Goal: Information Seeking & Learning: Check status

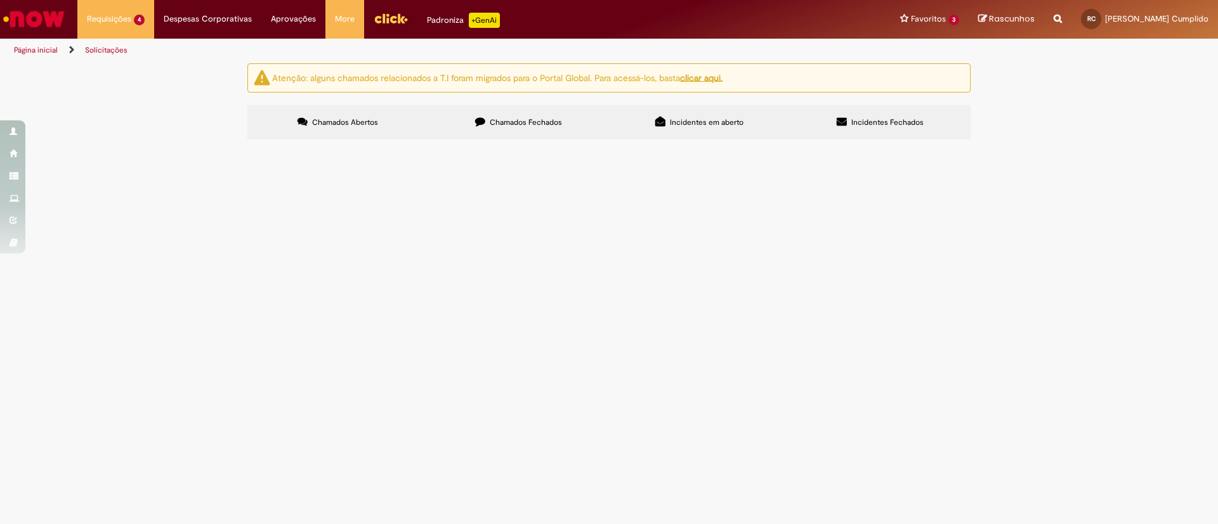
click at [0, 0] on span "Reclassificar o custo de R$4.430, 28 referente a O+E+P da tecnica que esta com …" at bounding box center [0, 0] width 0 height 0
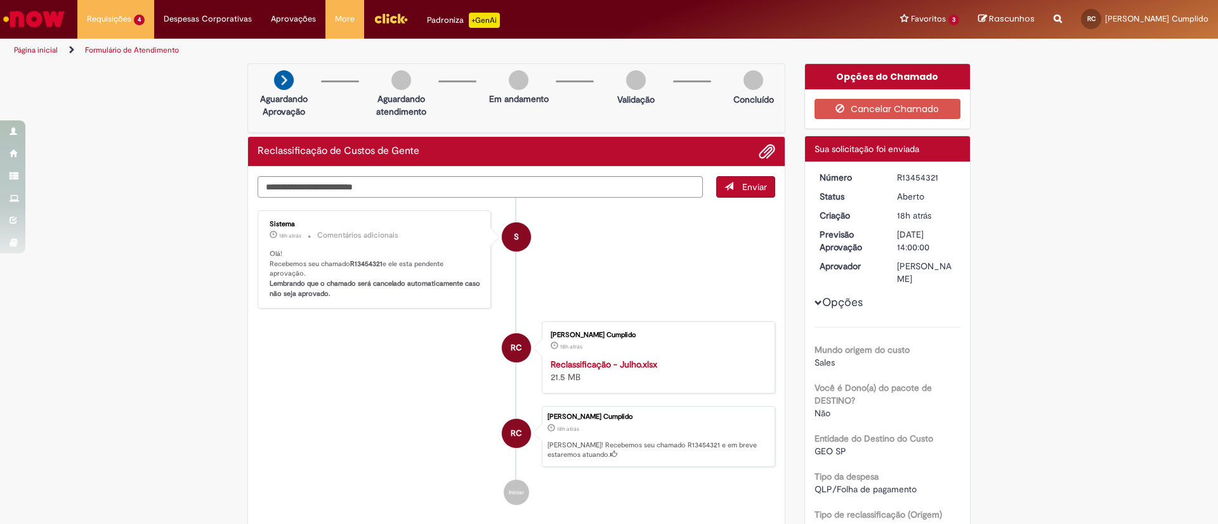
click at [48, 49] on link "Página inicial" at bounding box center [36, 50] width 44 height 10
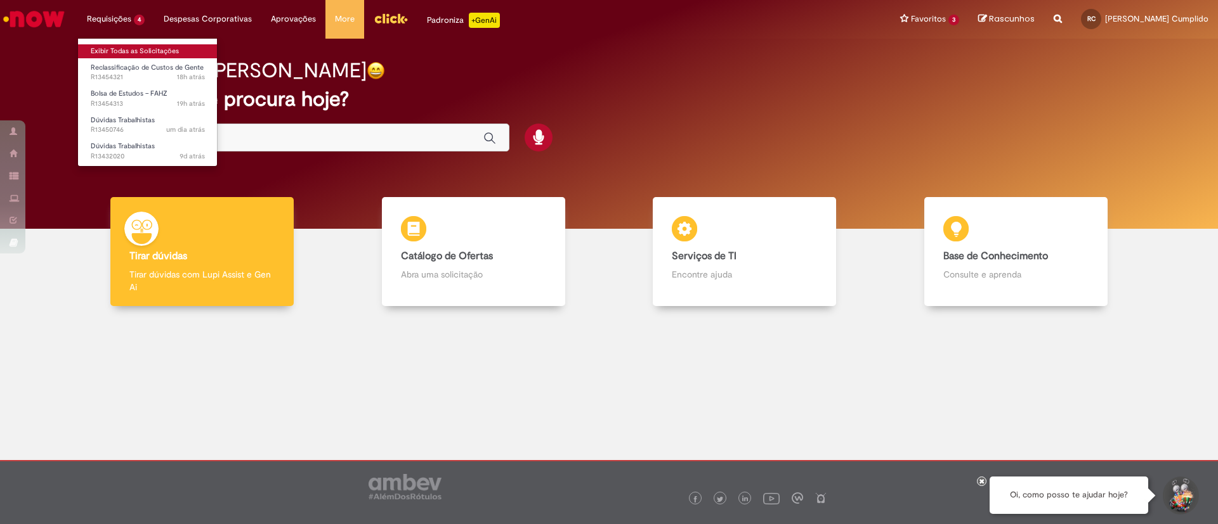
click at [134, 49] on link "Exibir Todas as Solicitações" at bounding box center [148, 51] width 140 height 14
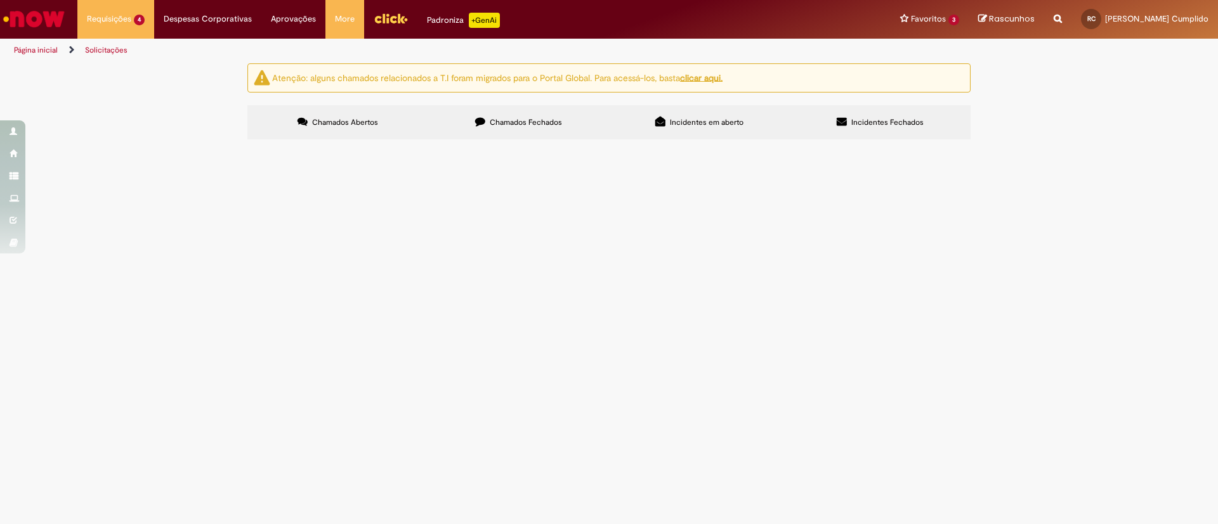
click at [0, 0] on span "Prezados, a [PERSON_NAME] teve algumas solicitações reprovadas pela Fahz e ente…" at bounding box center [0, 0] width 0 height 0
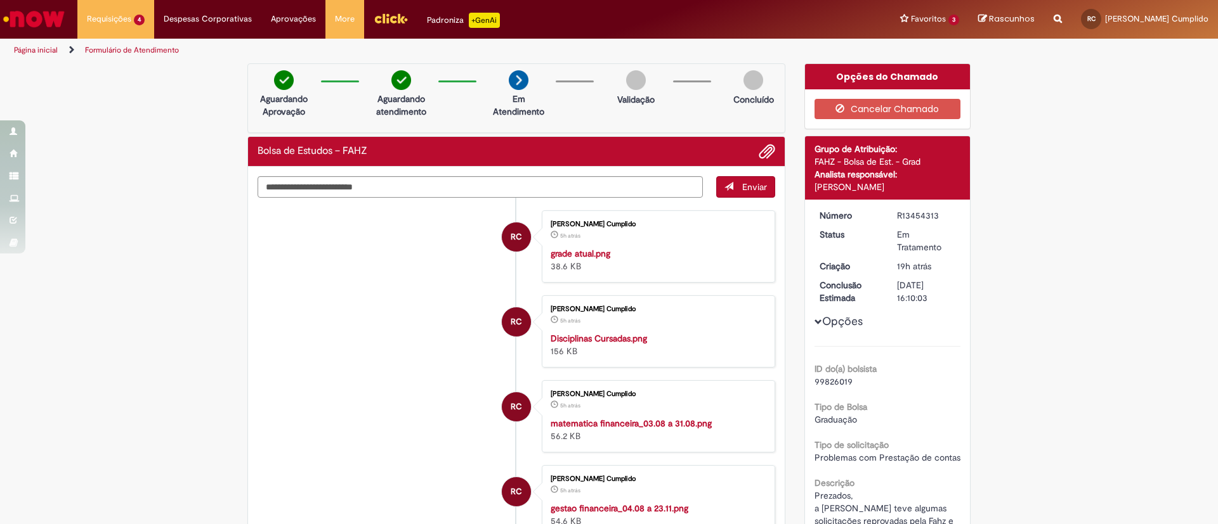
click at [42, 50] on link "Página inicial" at bounding box center [36, 50] width 44 height 10
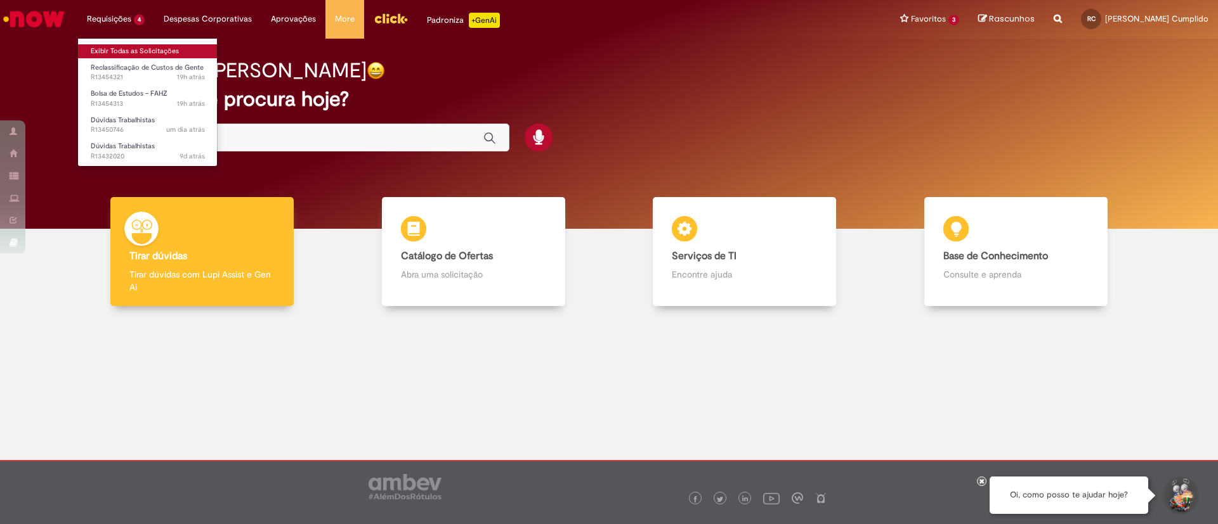
click at [132, 49] on link "Exibir Todas as Solicitações" at bounding box center [148, 51] width 140 height 14
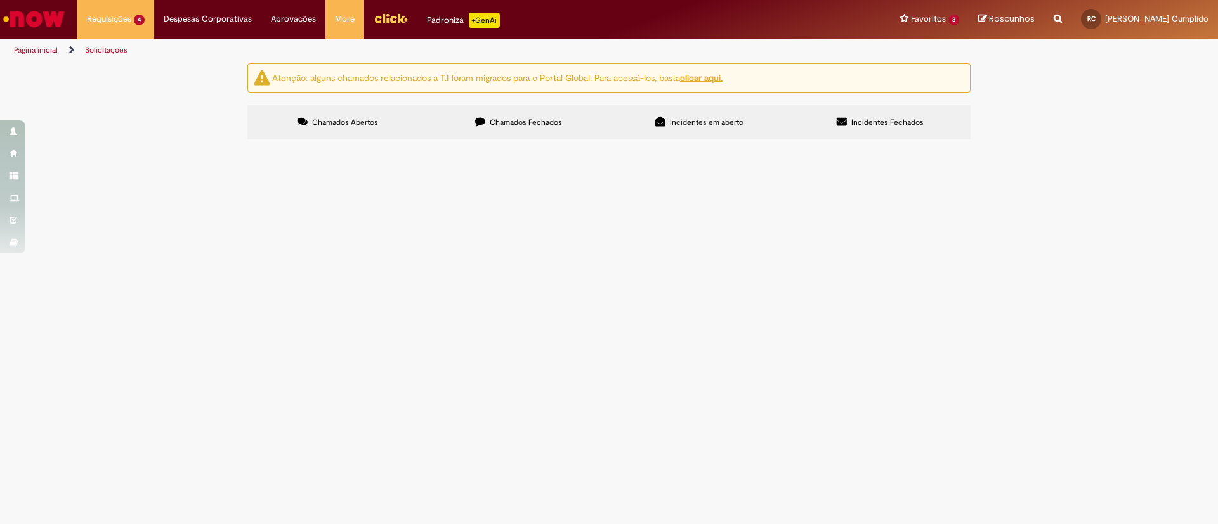
click at [0, 0] on span "[PERSON_NAME], bom dia! Colaborador [PERSON_NAME] compareceu ao CDD na semana r…" at bounding box center [0, 0] width 0 height 0
